Goal: Transaction & Acquisition: Download file/media

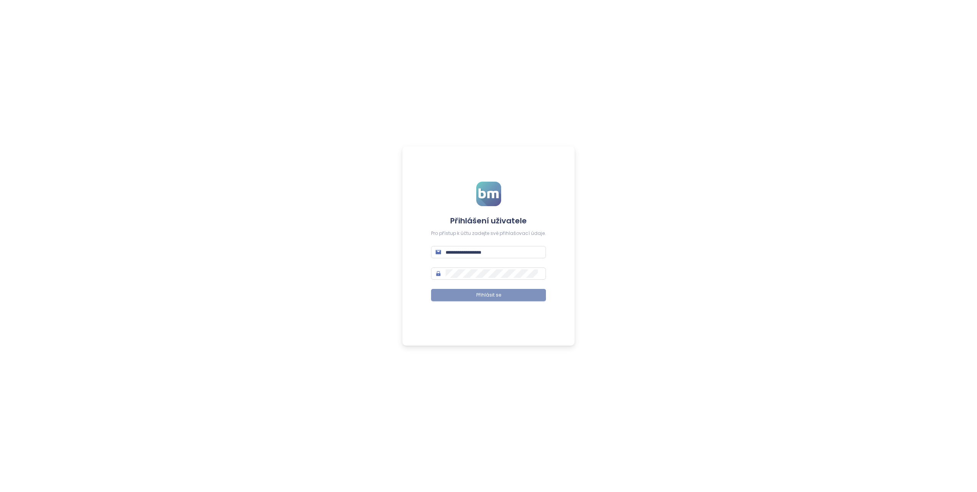
type input "**********"
click at [519, 294] on button "Přihlásit se" at bounding box center [488, 295] width 115 height 12
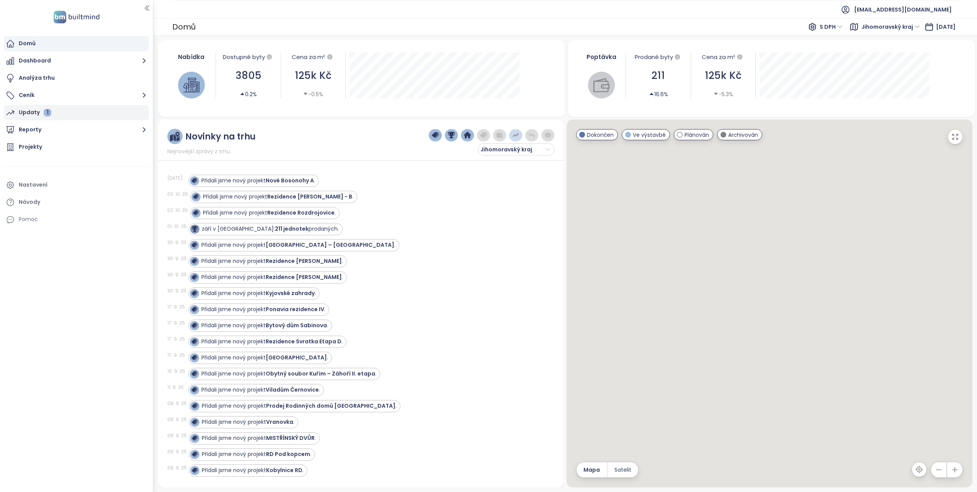
click at [34, 114] on div "Updaty 1" at bounding box center [35, 113] width 33 height 10
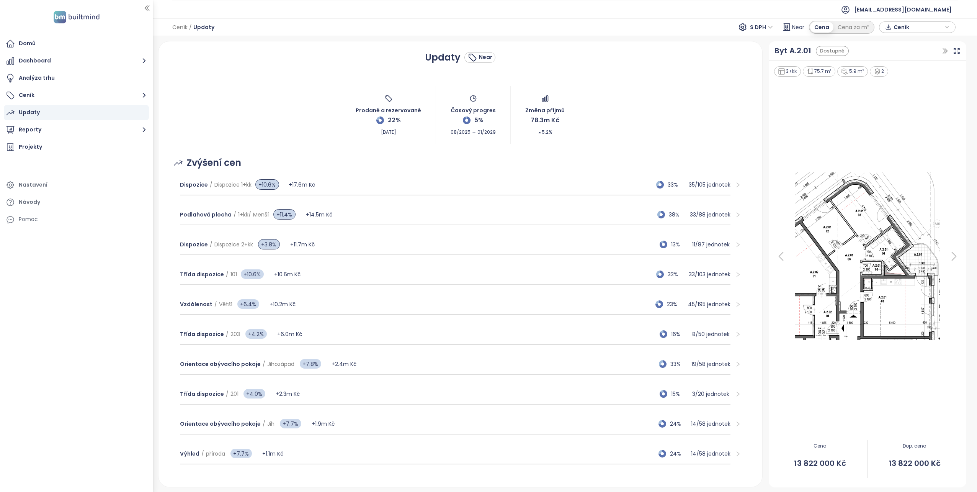
click at [911, 26] on span "Ceník" at bounding box center [918, 26] width 49 height 11
click at [907, 40] on span "XLSX" at bounding box center [905, 41] width 21 height 11
click at [905, 42] on span "XLSX" at bounding box center [905, 41] width 21 height 11
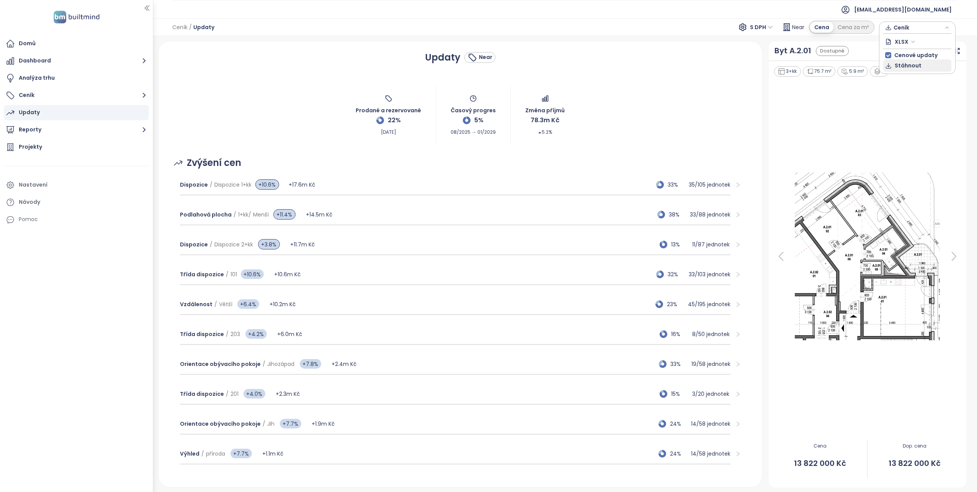
click at [905, 65] on span "Stáhnout" at bounding box center [908, 65] width 27 height 8
